Goal: Book appointment/travel/reservation

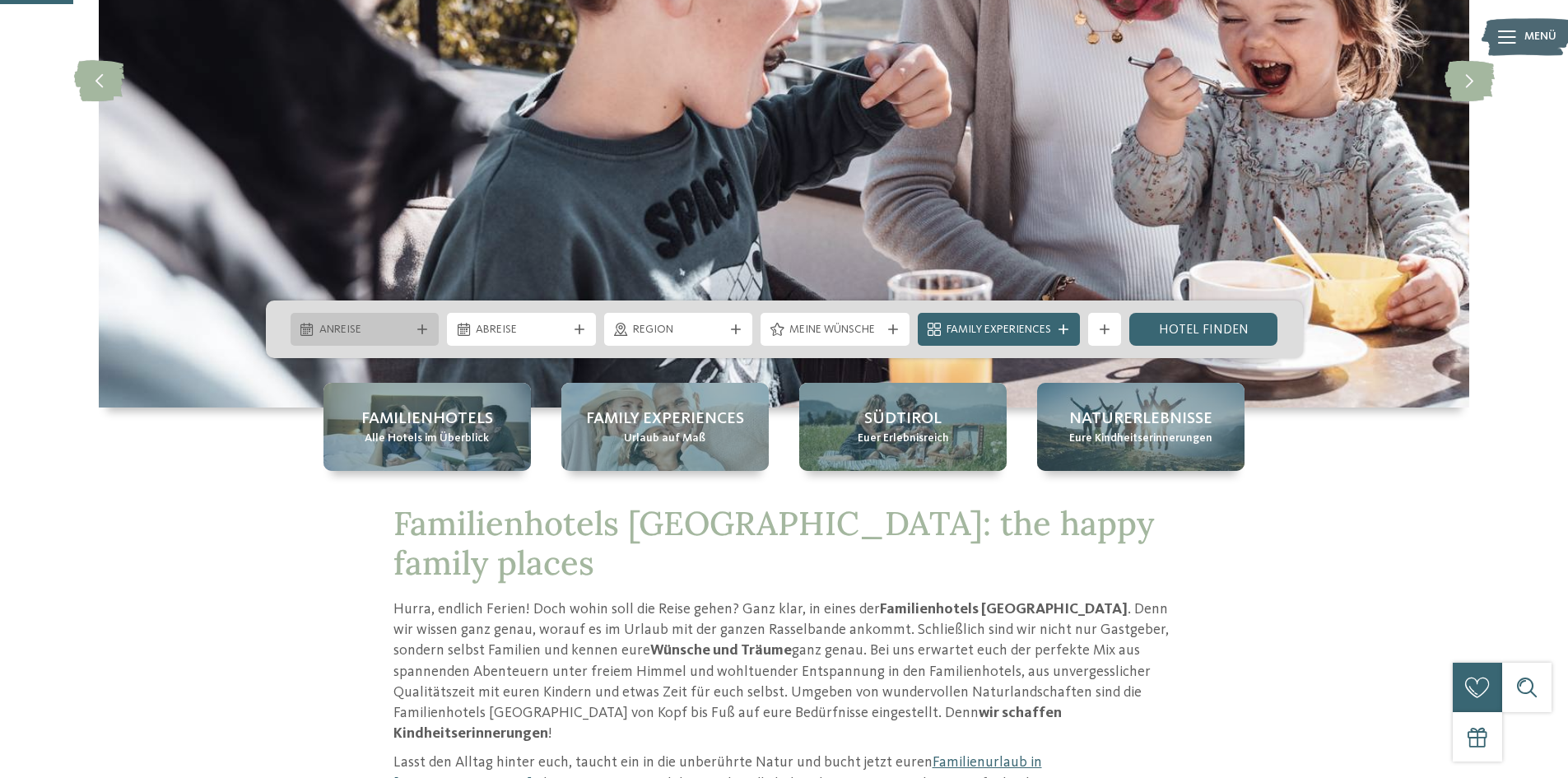
click at [423, 326] on icon at bounding box center [422, 329] width 10 height 10
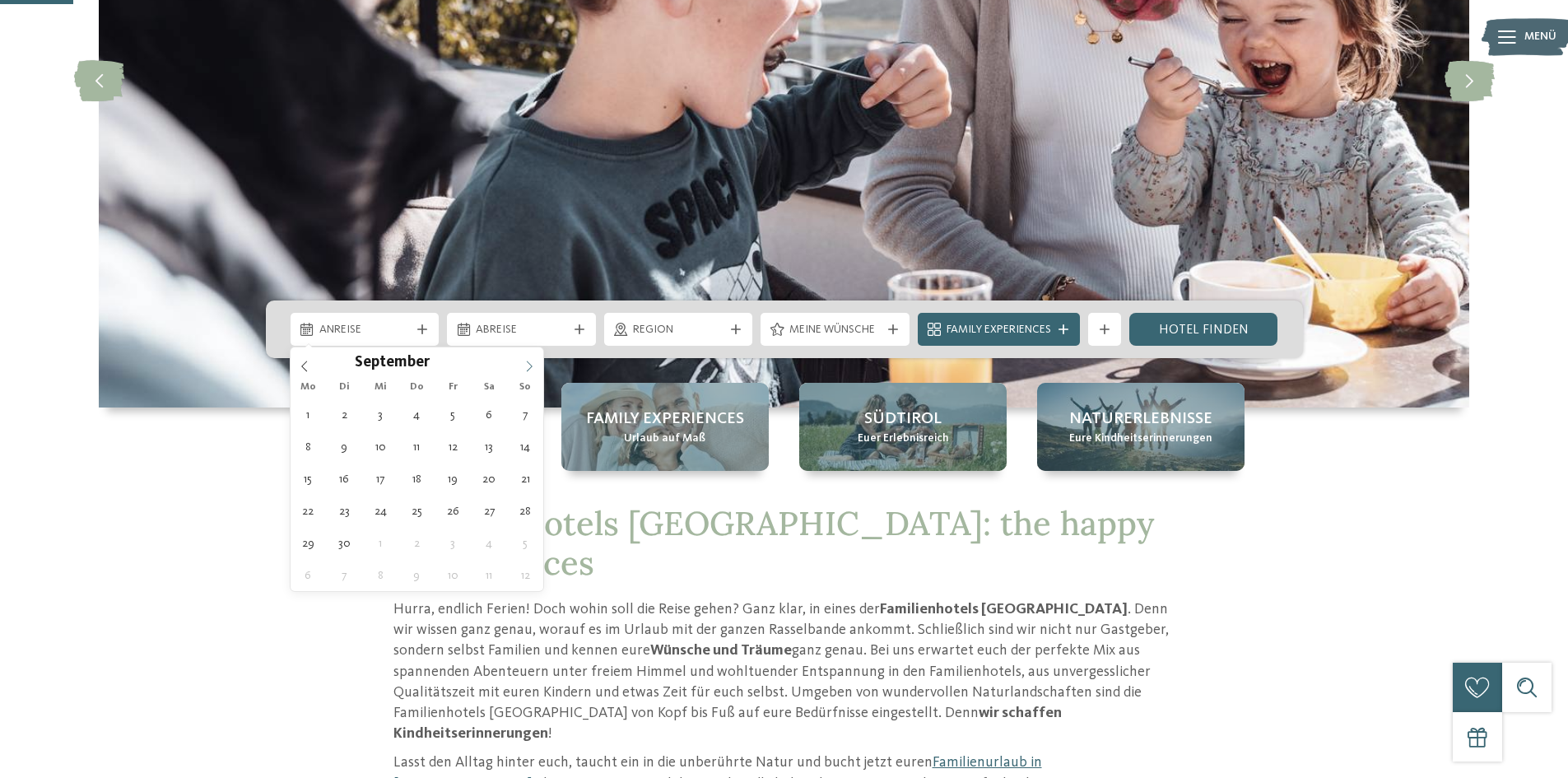
click at [532, 361] on icon at bounding box center [529, 366] width 11 height 11
type input "****"
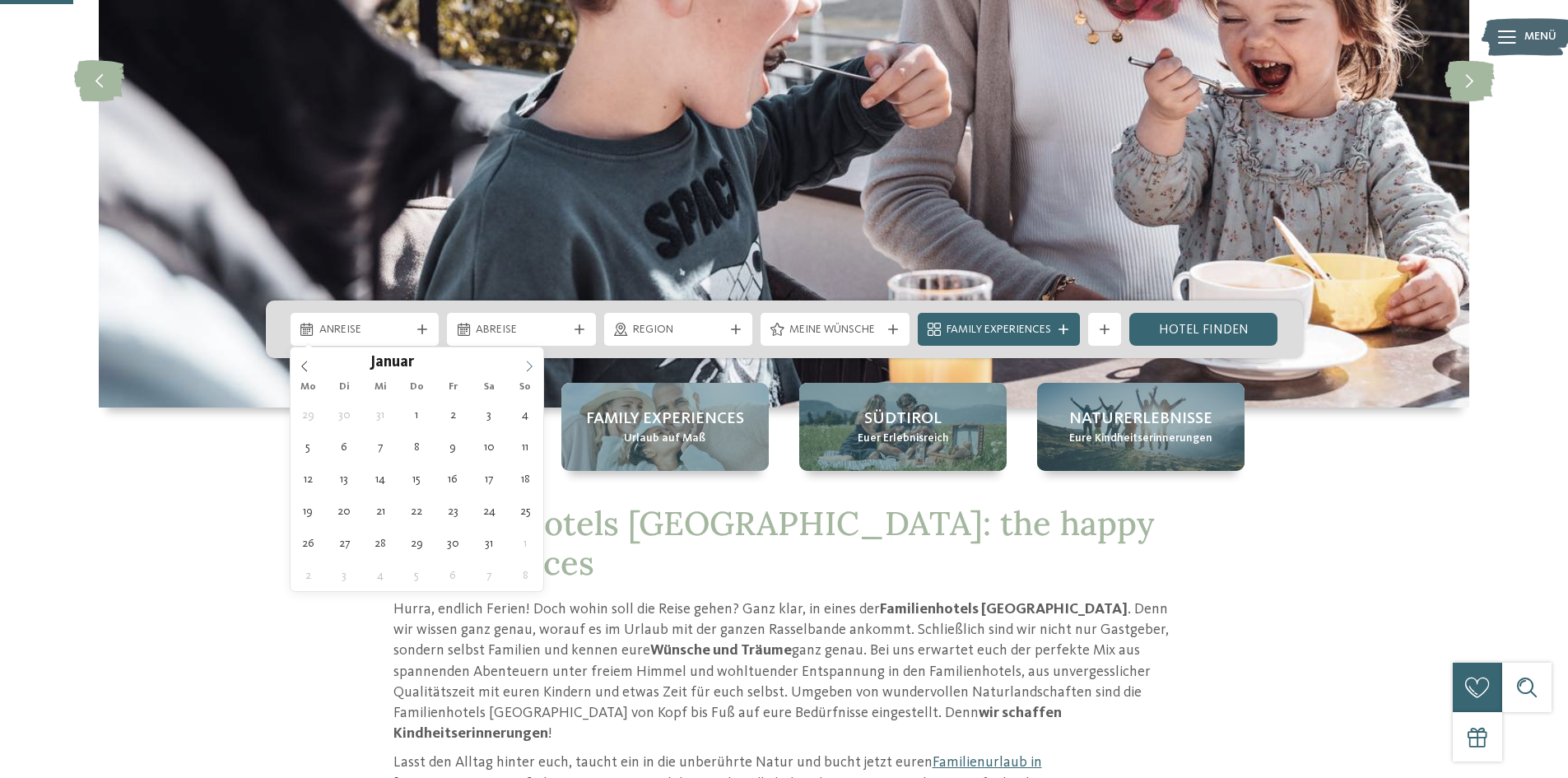
click at [532, 361] on icon at bounding box center [529, 366] width 11 height 11
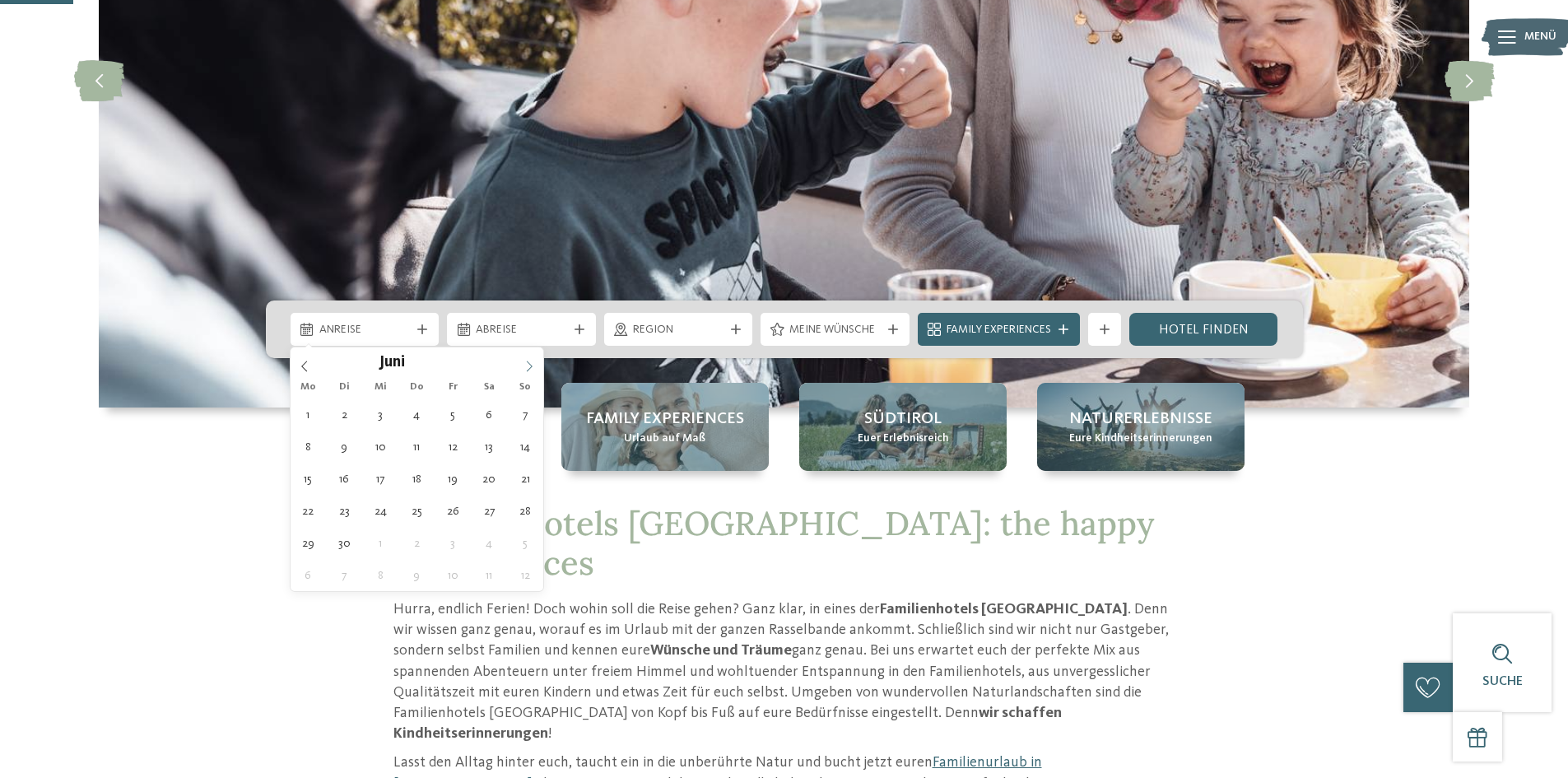
click at [532, 361] on icon at bounding box center [529, 366] width 11 height 11
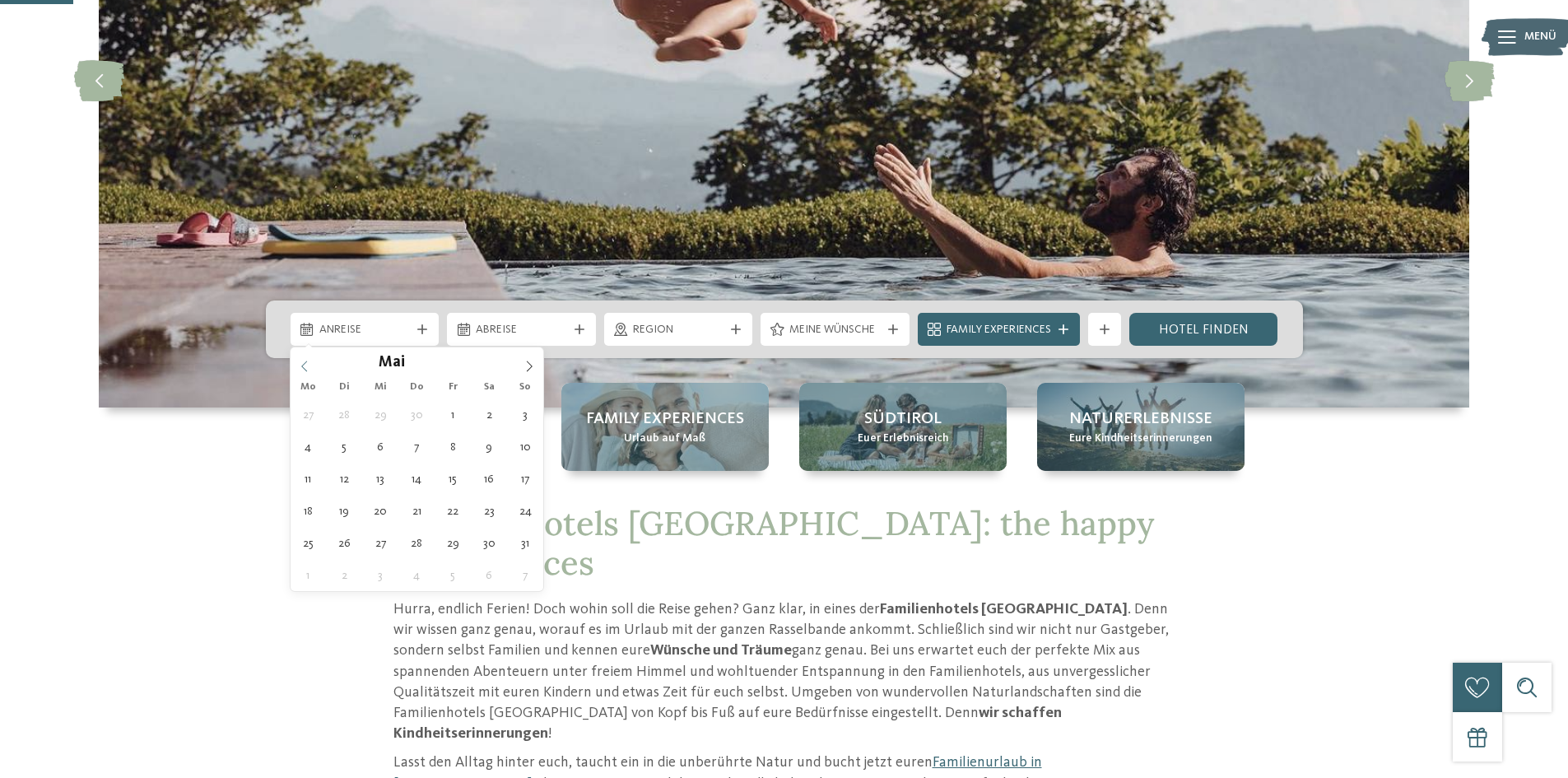
click at [311, 366] on span at bounding box center [305, 361] width 28 height 28
type div "14.05.2026"
type input "****"
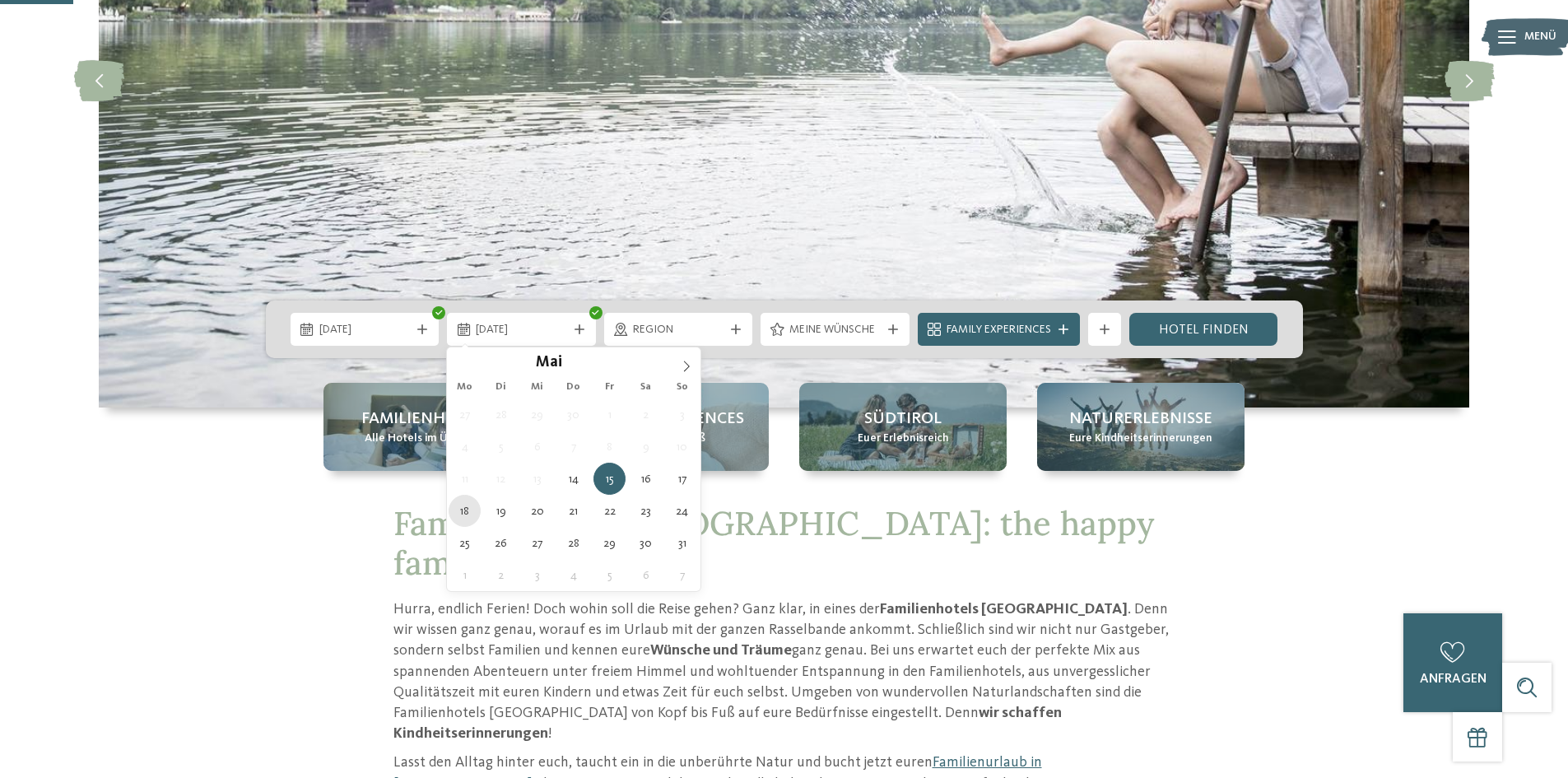
type div "18.05.2026"
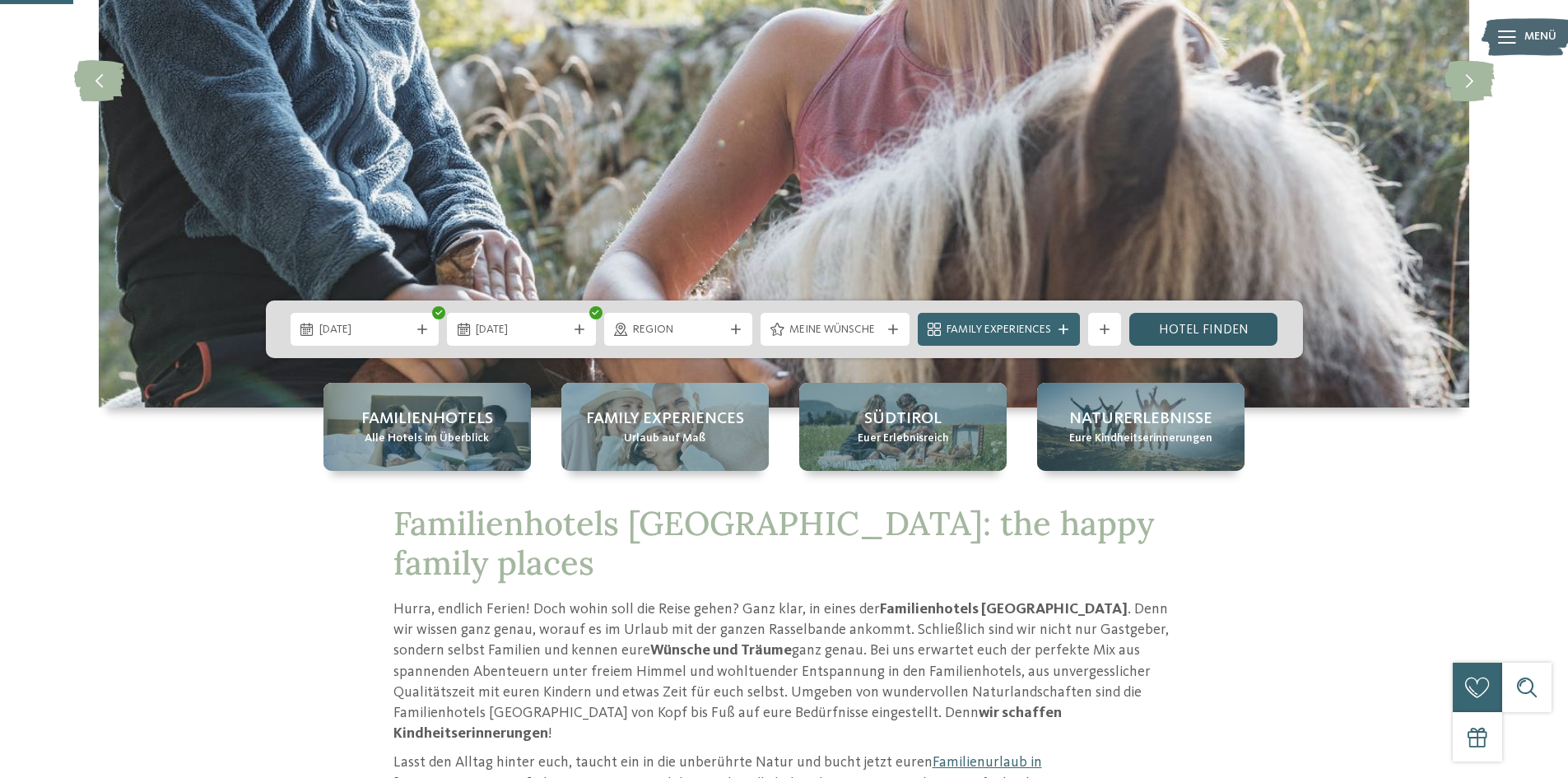
click at [1192, 332] on link "Hotel finden" at bounding box center [1204, 329] width 149 height 33
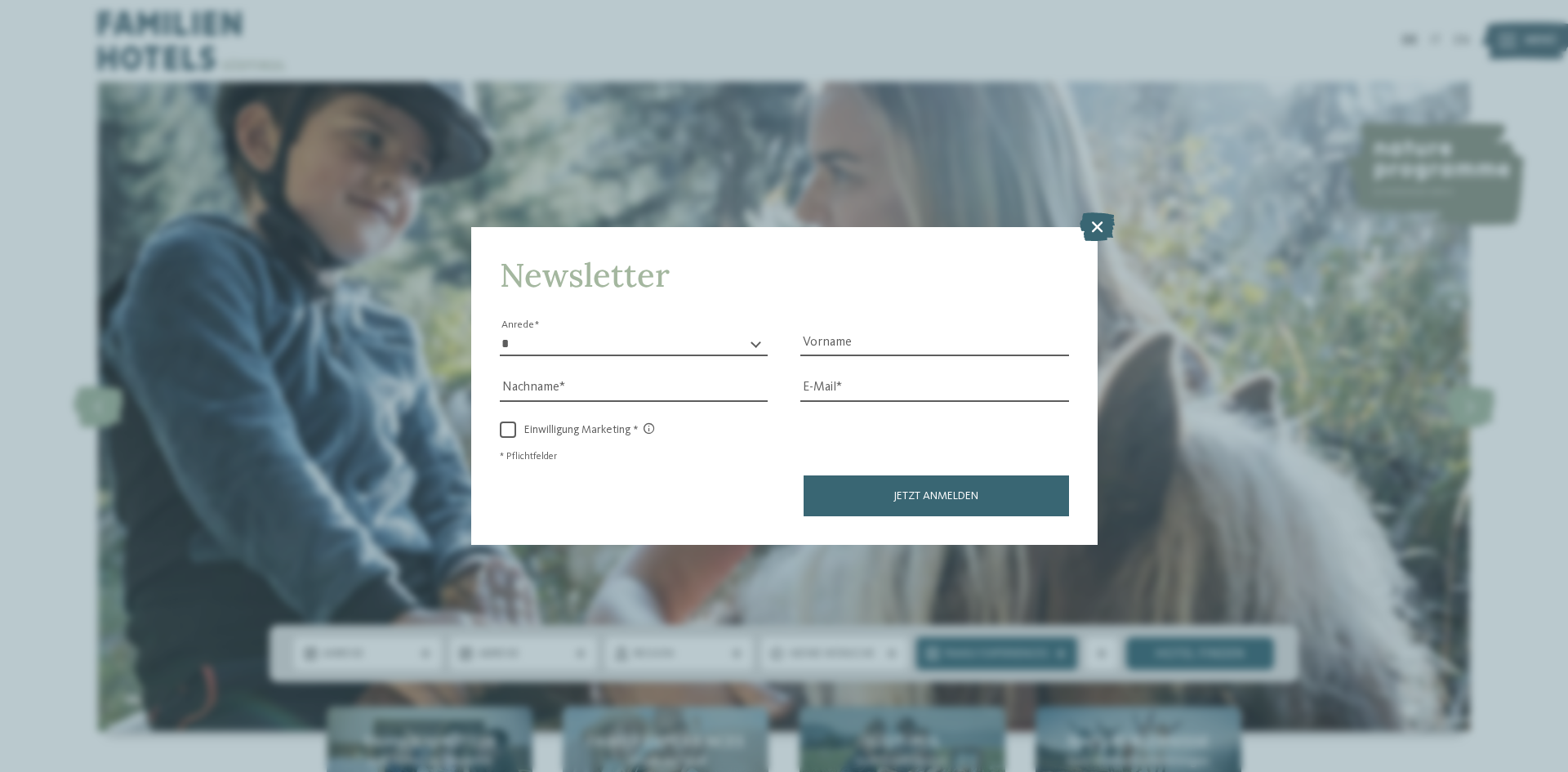
click at [1095, 228] on icon at bounding box center [1097, 227] width 35 height 28
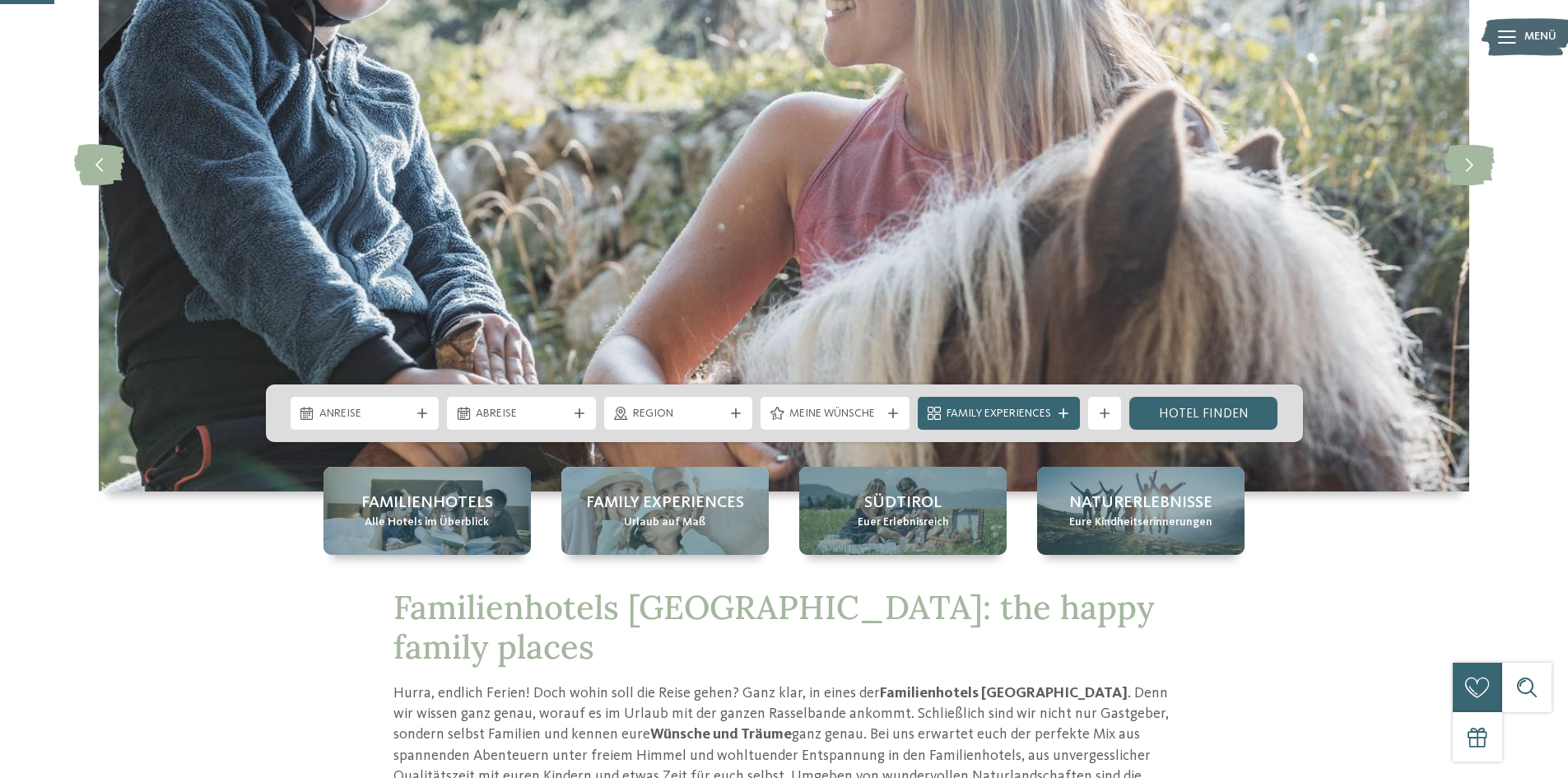
scroll to position [247, 0]
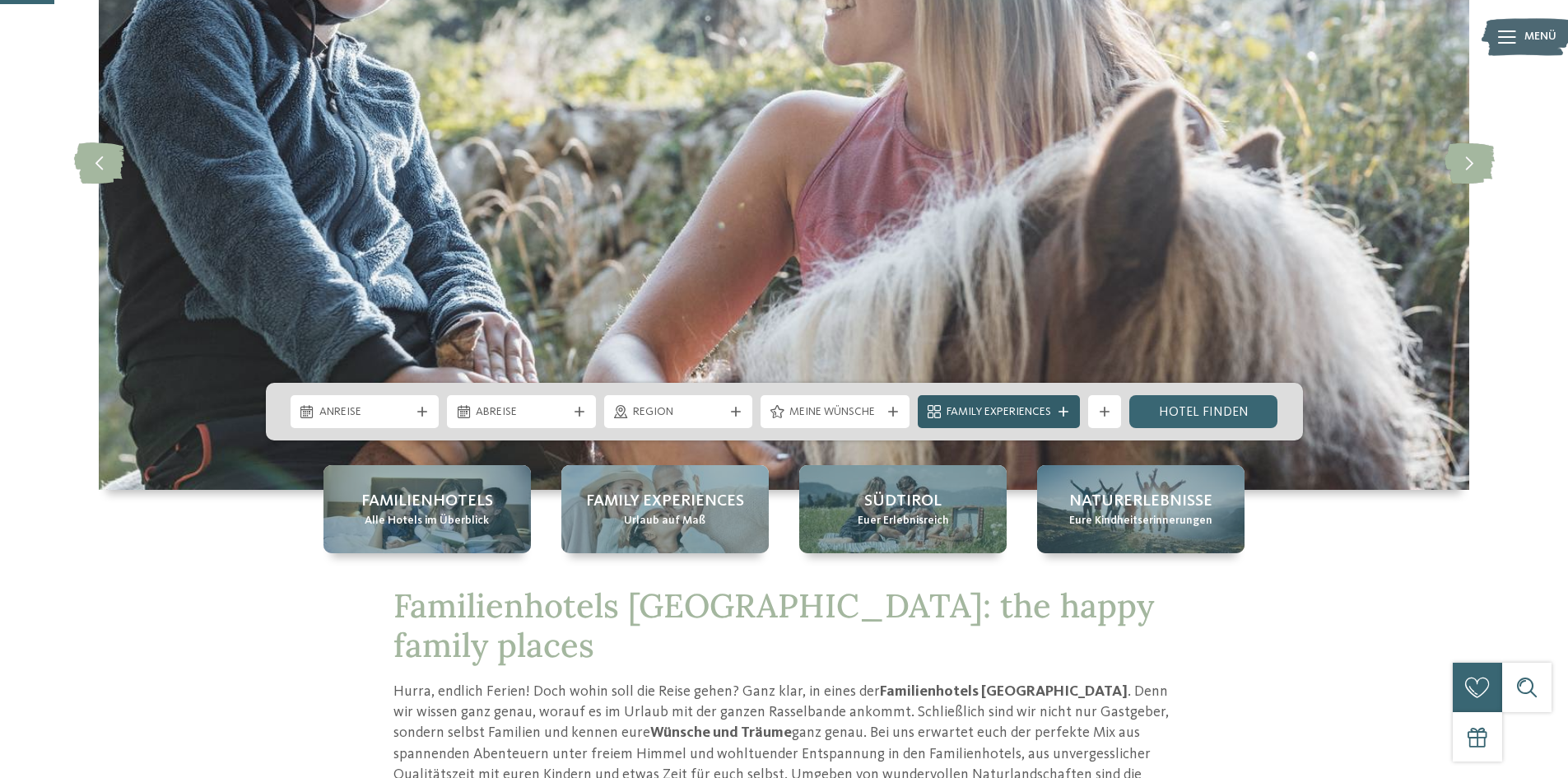
click at [1064, 409] on icon at bounding box center [1063, 411] width 10 height 10
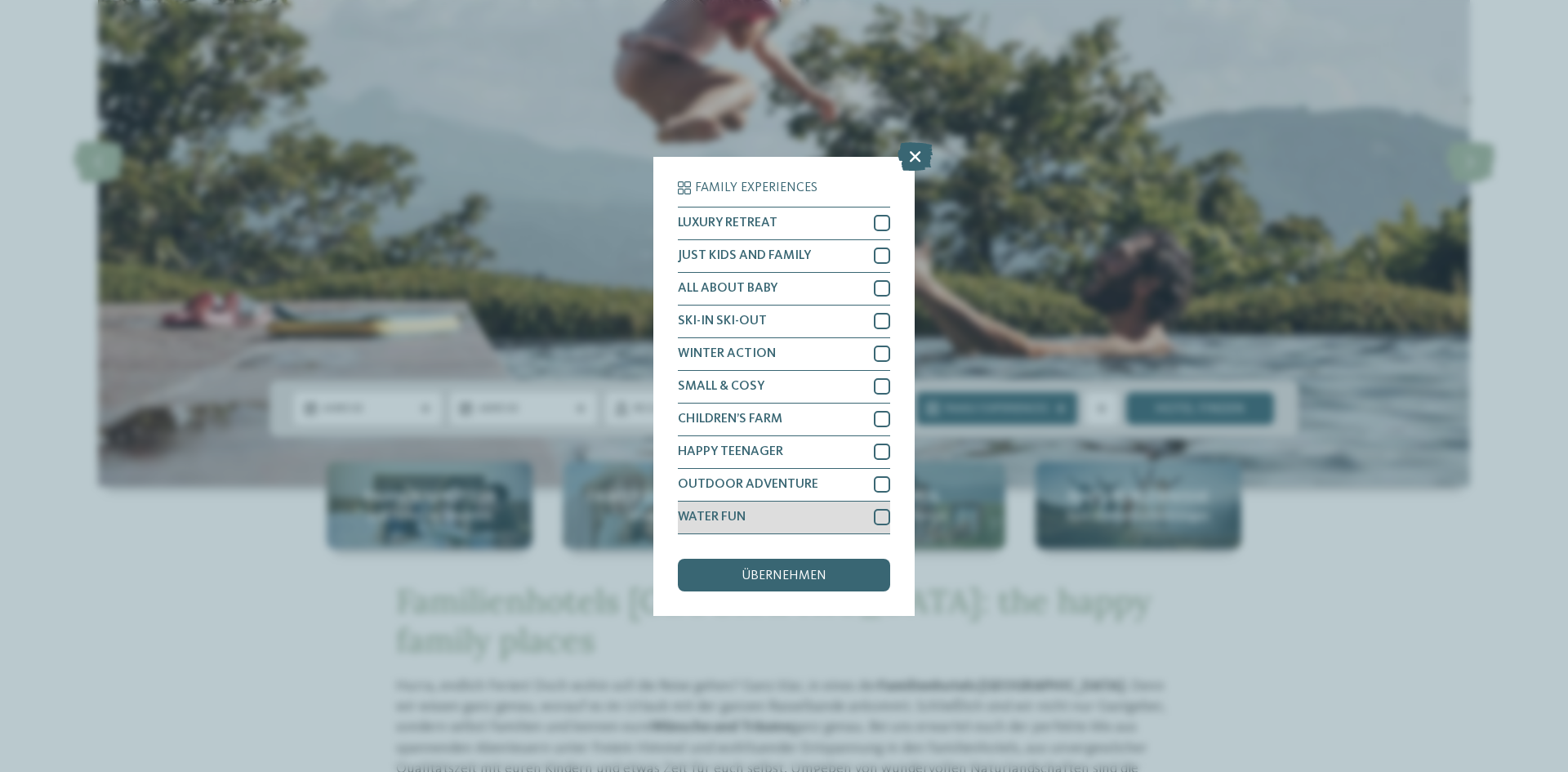
click at [881, 516] on div at bounding box center [882, 517] width 16 height 16
click at [845, 577] on div "übernehmen" at bounding box center [784, 576] width 213 height 33
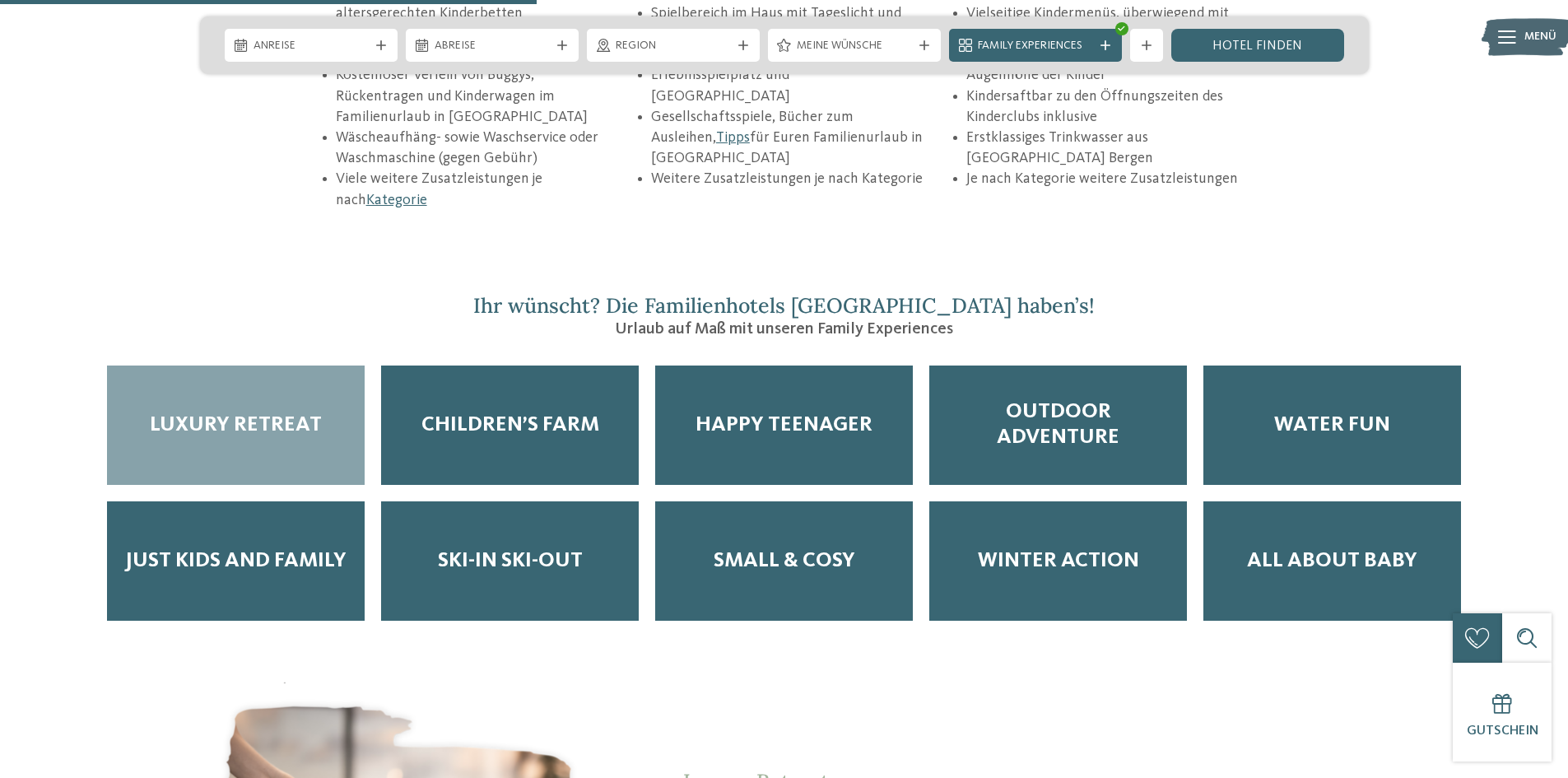
scroll to position [2717, 0]
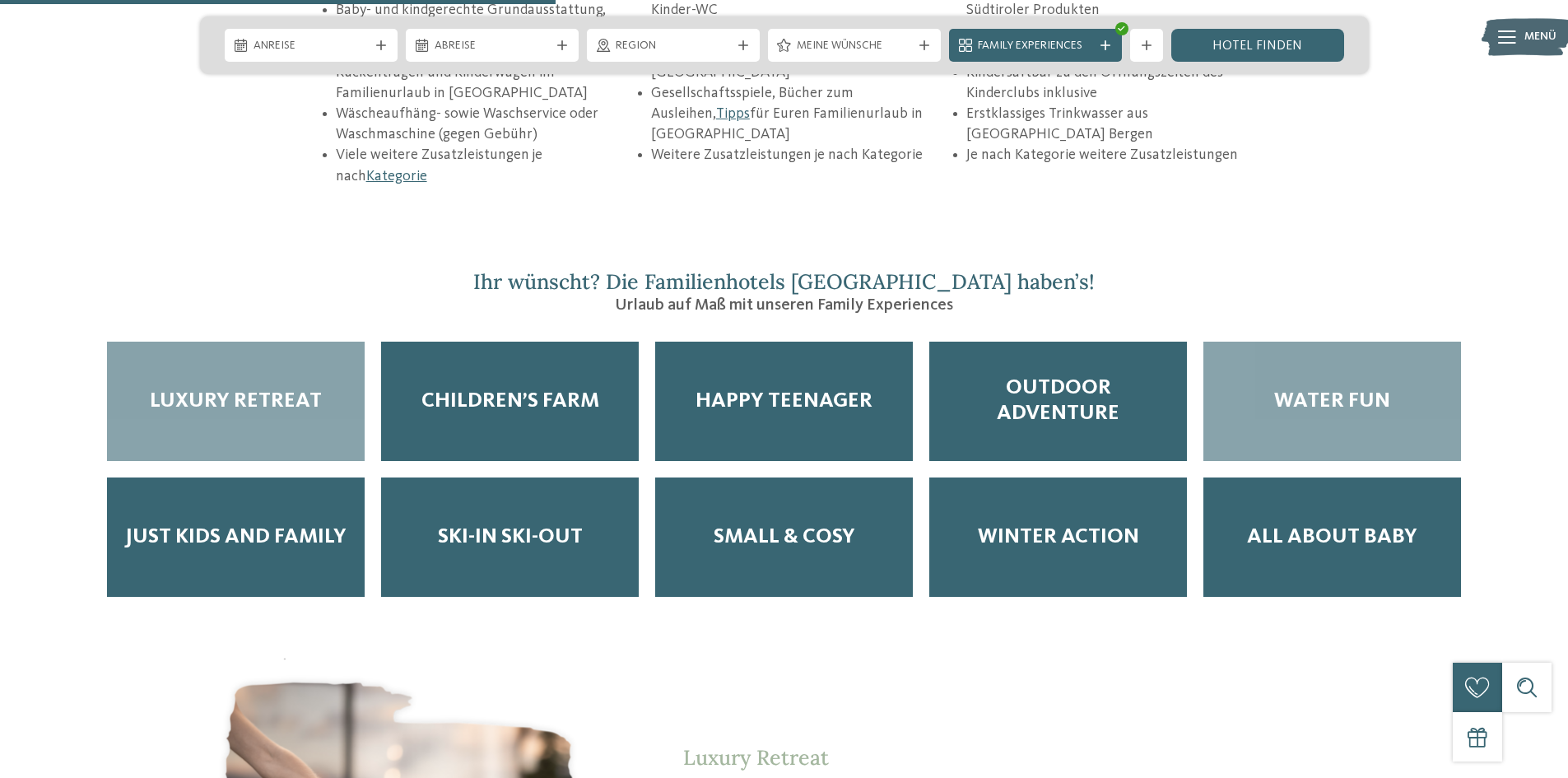
click at [1313, 358] on div "Water Fun" at bounding box center [1332, 400] width 258 height 119
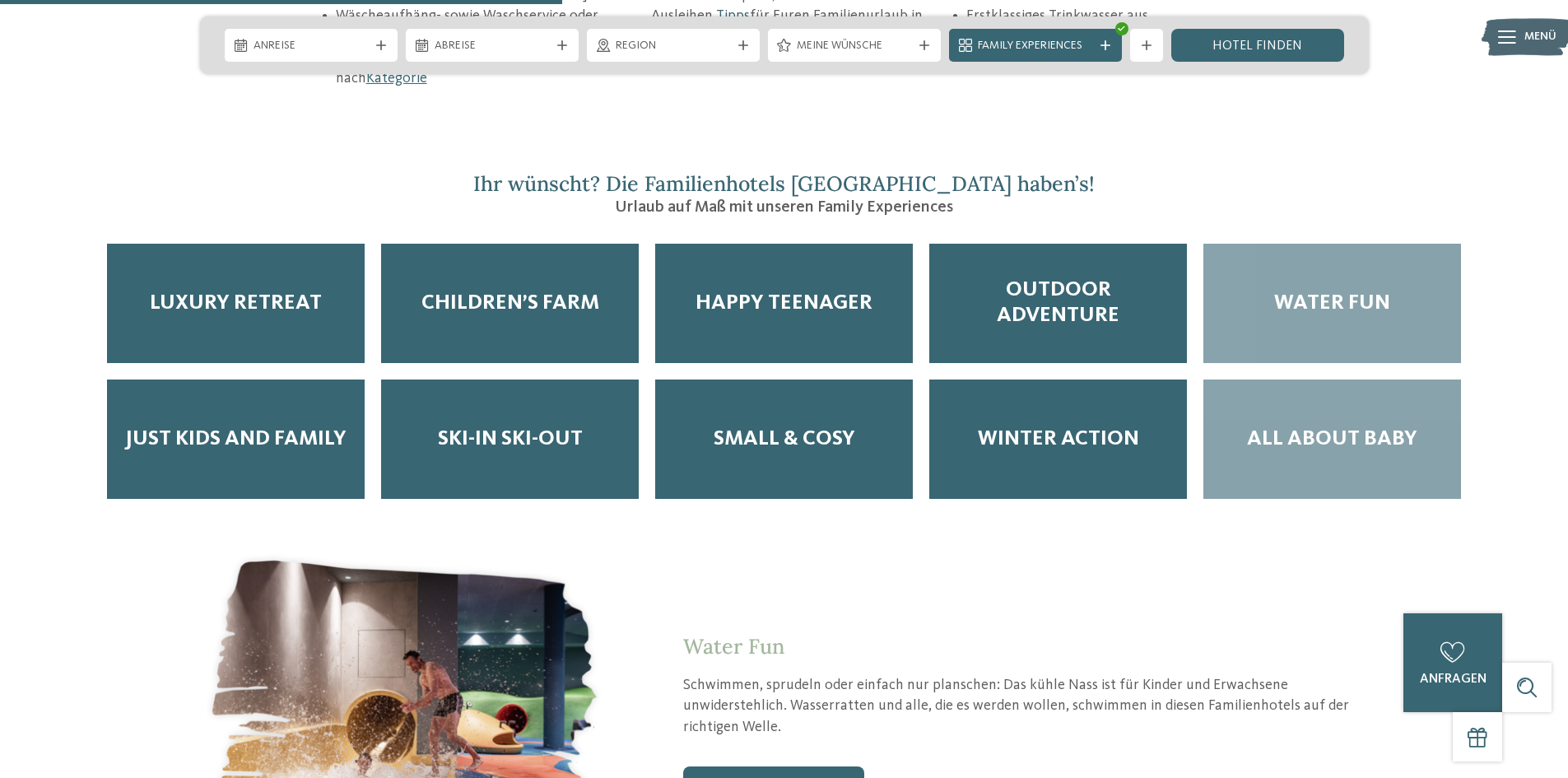
scroll to position [3046, 0]
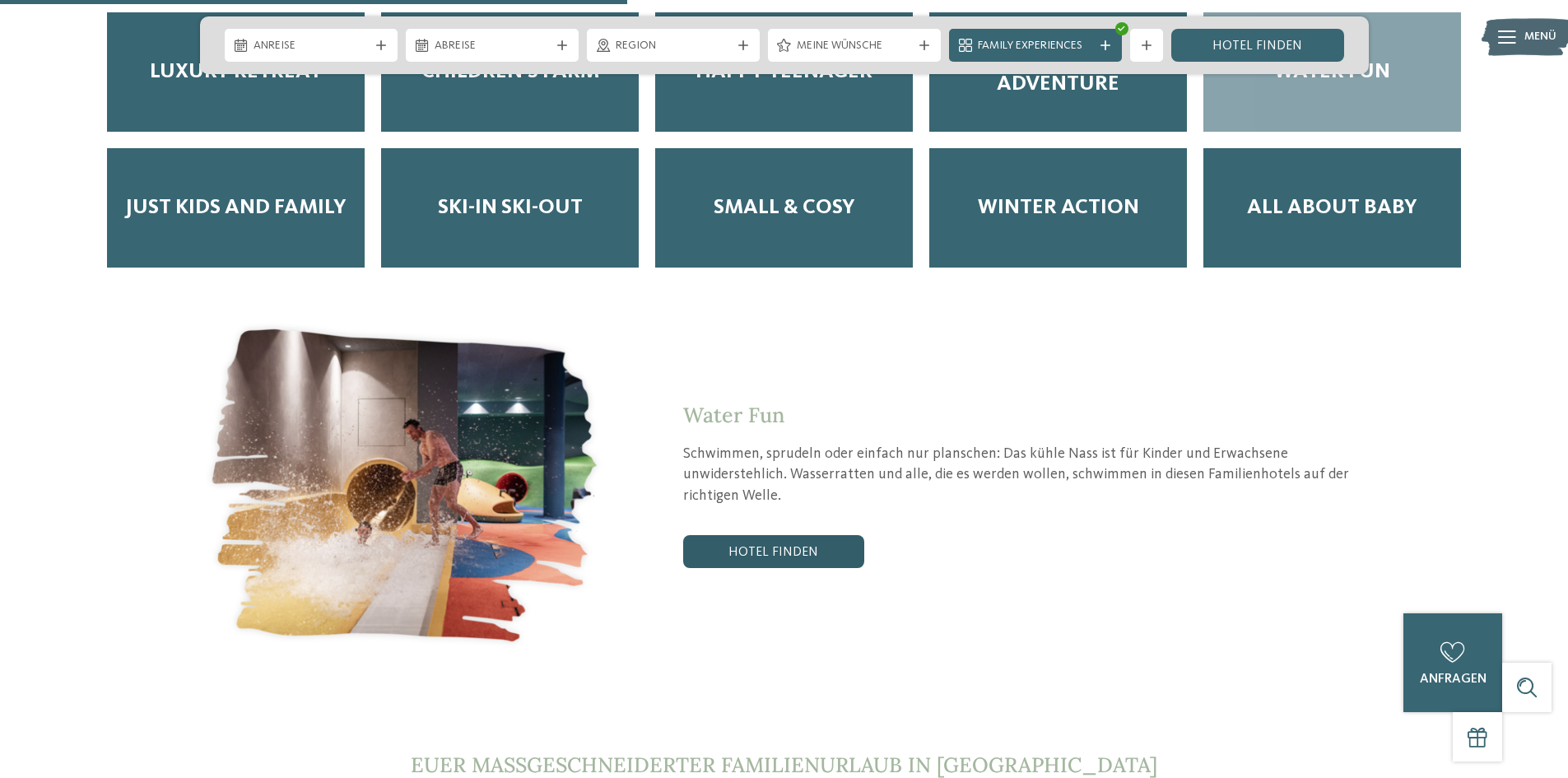
click at [799, 535] on link "Hotel finden" at bounding box center [774, 551] width 181 height 33
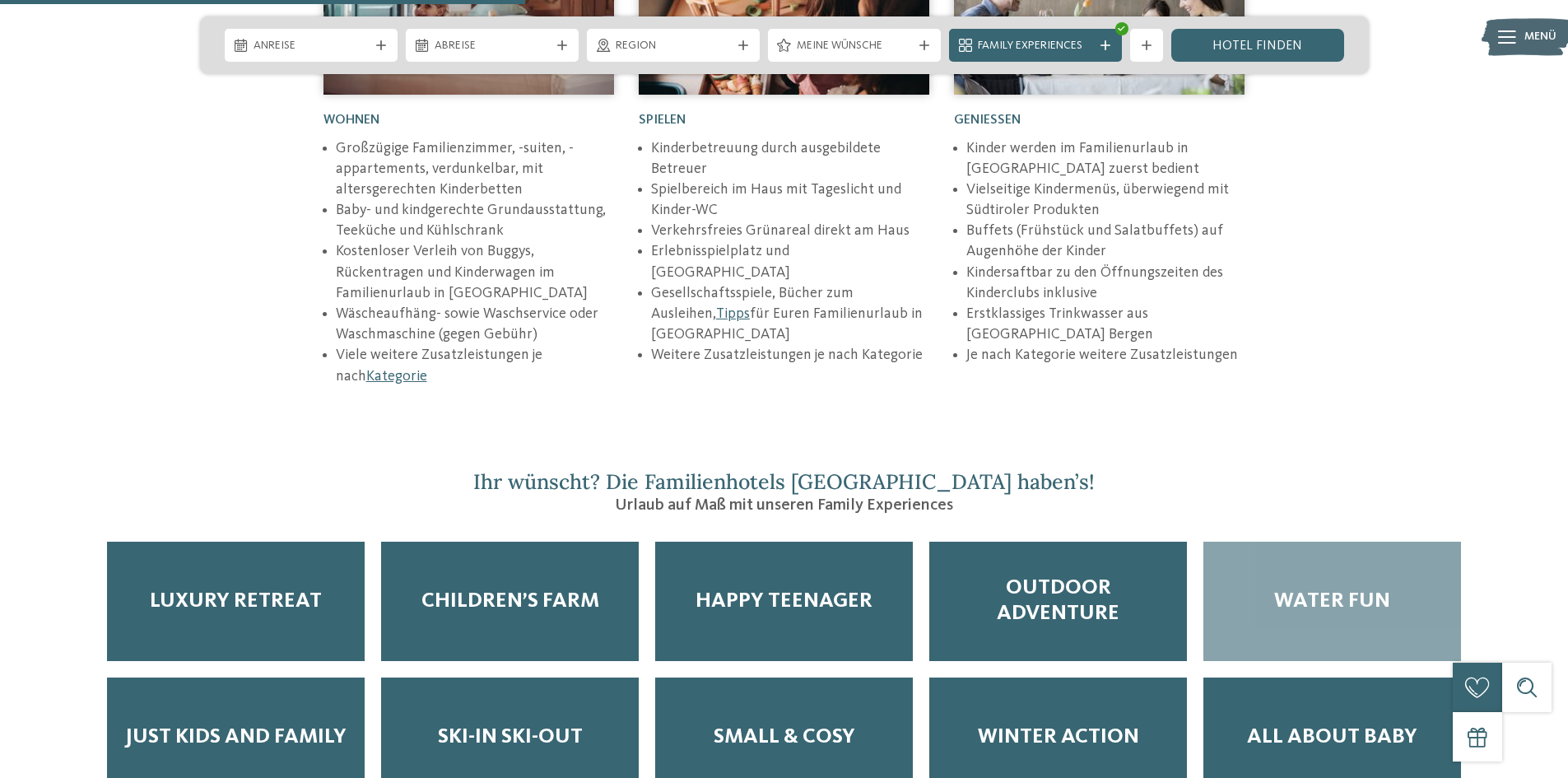
scroll to position [2058, 0]
